Goal: Task Accomplishment & Management: Use online tool/utility

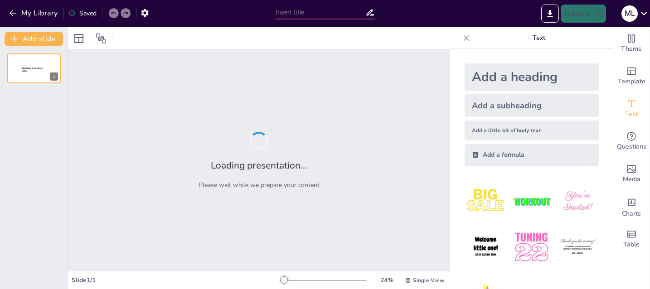
type input "Ефективна комунікація в команді: Основні принципи та практики"
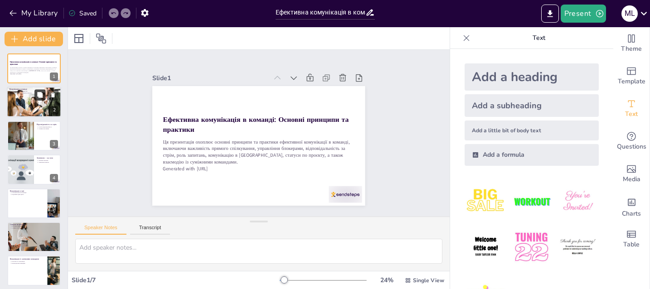
click at [43, 97] on icon at bounding box center [40, 95] width 6 height 6
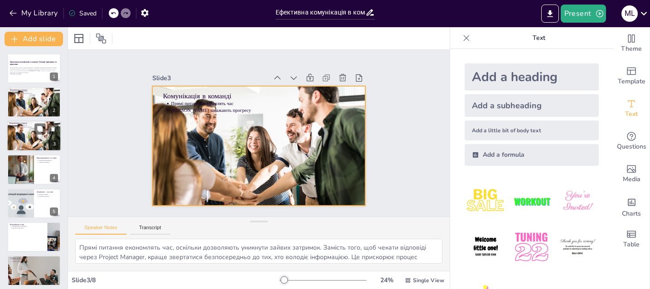
click at [32, 138] on div at bounding box center [34, 136] width 70 height 31
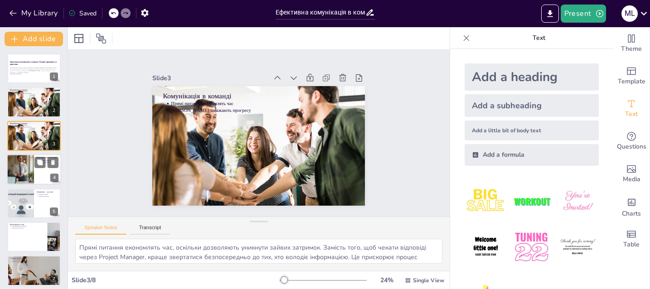
click at [26, 175] on div at bounding box center [20, 169] width 73 height 31
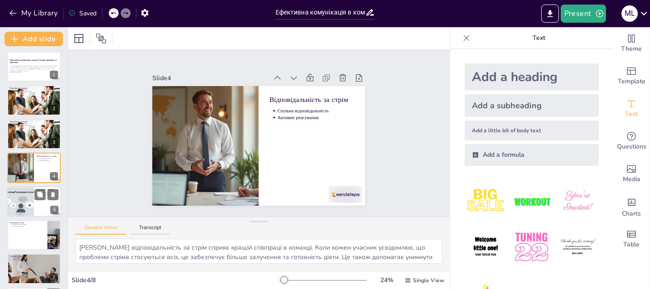
click at [29, 196] on div at bounding box center [20, 201] width 85 height 31
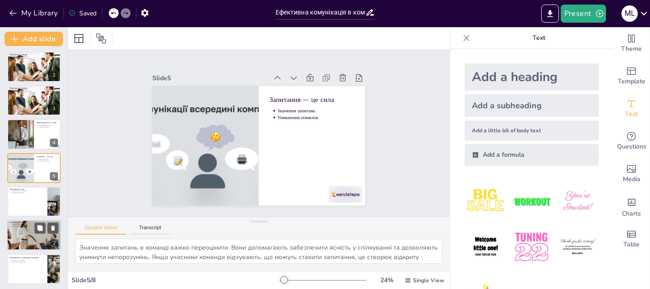
click at [31, 230] on div at bounding box center [34, 235] width 70 height 31
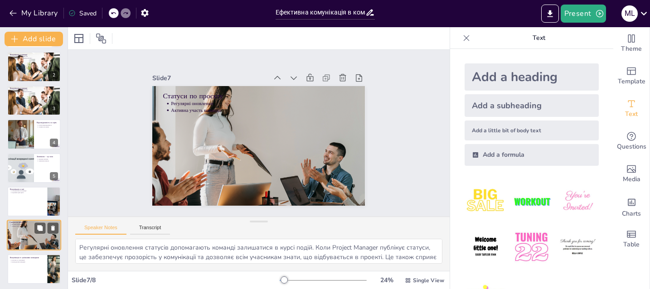
scroll to position [38, 0]
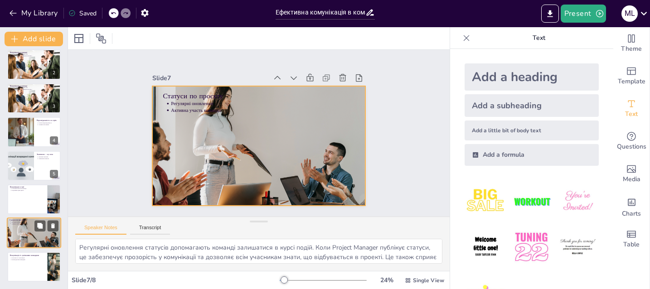
click at [30, 240] on div at bounding box center [34, 233] width 70 height 31
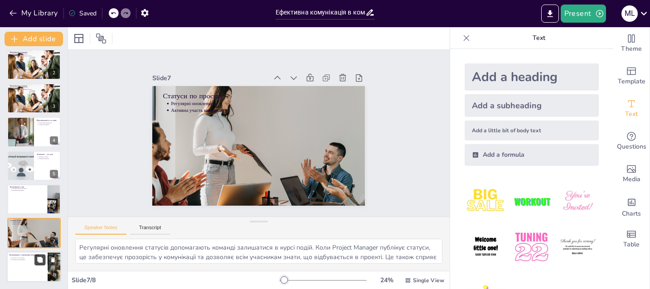
click at [34, 261] on button at bounding box center [39, 259] width 11 height 11
type textarea "Прозорість у комунікації є важливою для успішної роботи команди. Коли вся інфор…"
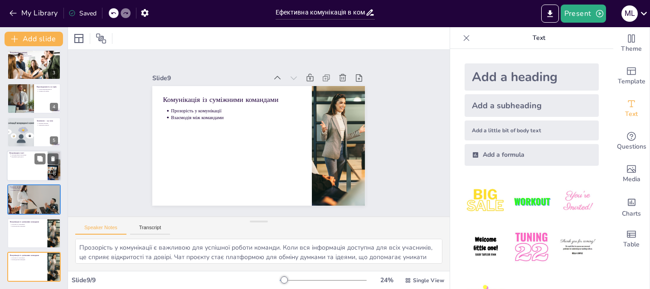
scroll to position [0, 0]
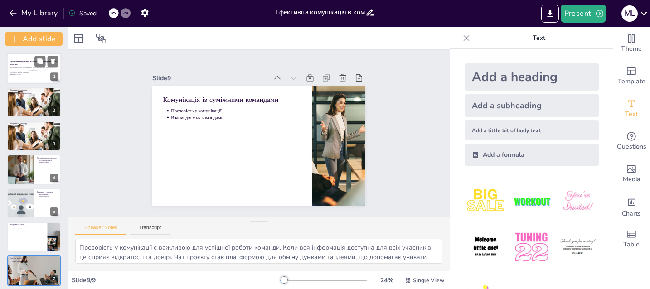
click at [29, 67] on p "Ця презентація охоплює основні принципи та практики ефективної комунікації в ко…" at bounding box center [34, 70] width 49 height 7
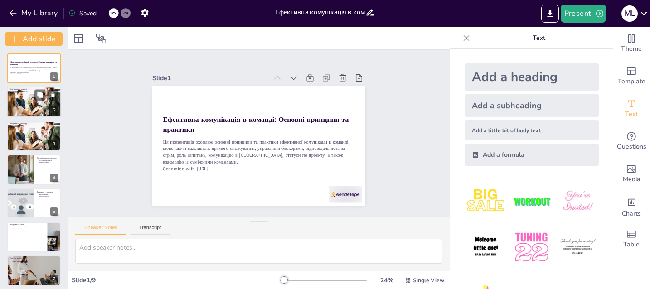
click at [30, 91] on p "Прямі питання економлять час" at bounding box center [34, 92] width 47 height 2
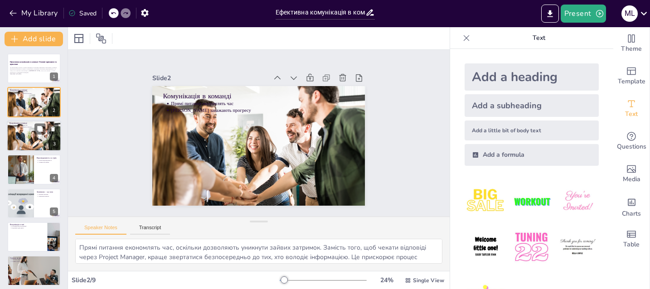
click at [29, 137] on div at bounding box center [34, 136] width 70 height 31
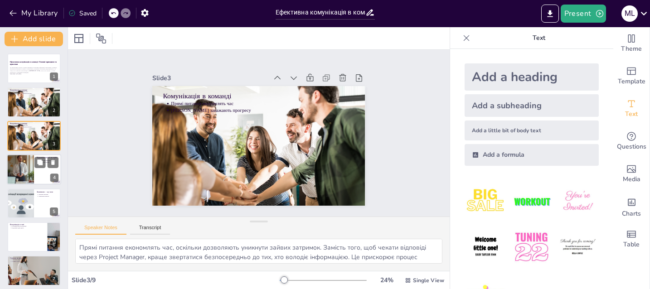
click at [28, 164] on div at bounding box center [20, 169] width 73 height 31
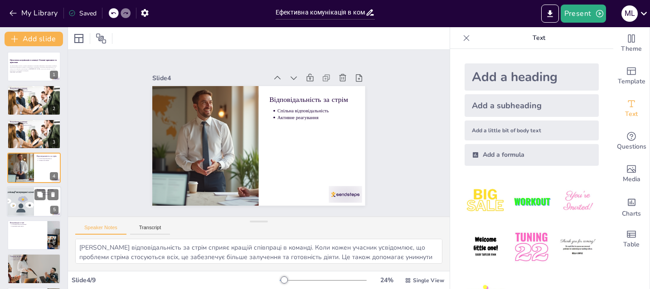
click at [29, 195] on div at bounding box center [20, 201] width 85 height 31
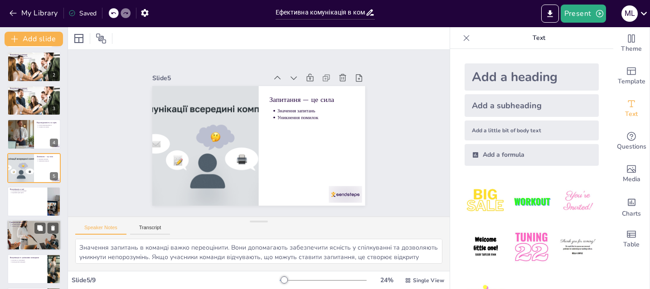
click at [29, 225] on p "Регулярні оновлення" at bounding box center [34, 225] width 47 height 2
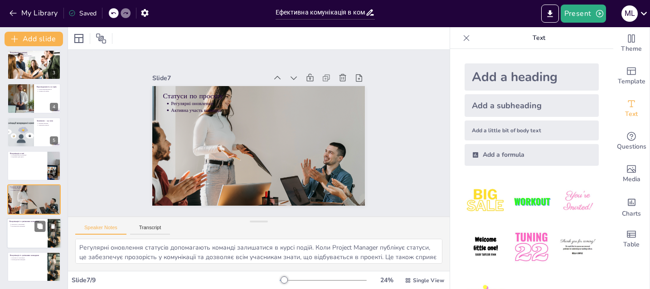
click at [36, 239] on div at bounding box center [34, 233] width 54 height 31
type textarea "Прозорість у комунікації є важливою для успішної роботи команди. Коли вся інфор…"
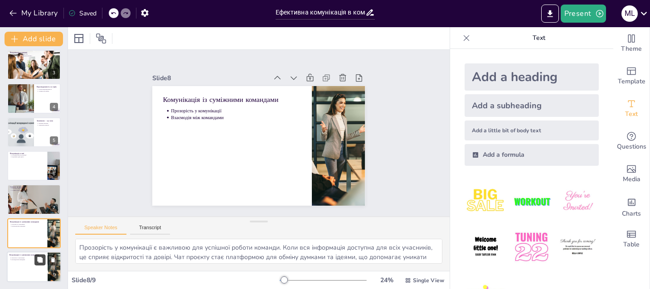
click at [36, 258] on button at bounding box center [39, 259] width 11 height 11
